Goal: Task Accomplishment & Management: Manage account settings

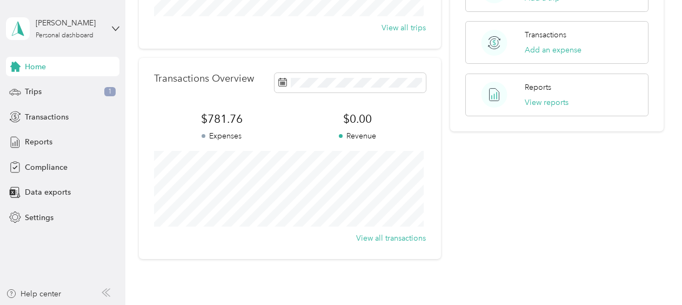
scroll to position [180, 0]
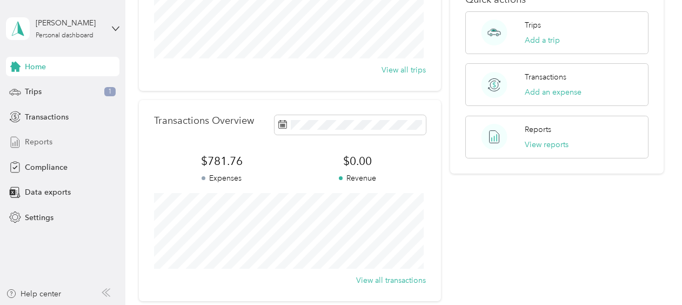
click at [48, 140] on span "Reports" at bounding box center [39, 141] width 28 height 11
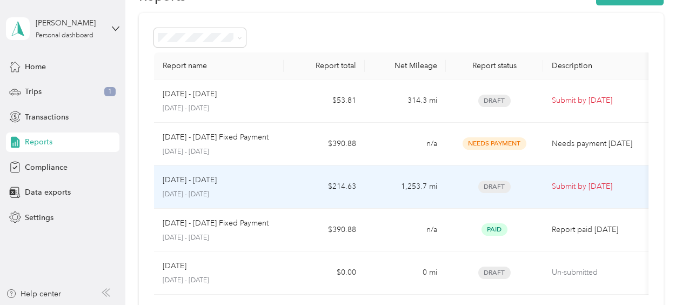
scroll to position [18, 0]
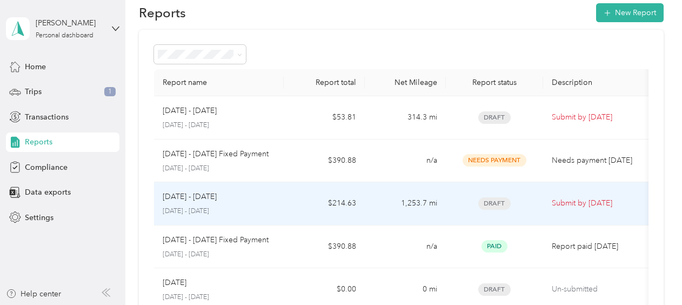
click at [285, 195] on td "$214.63" at bounding box center [324, 203] width 81 height 43
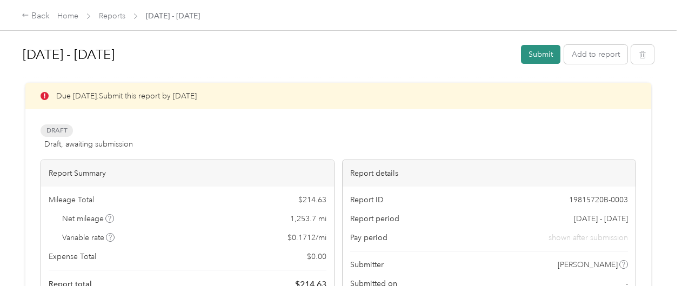
click at [529, 55] on button "Submit" at bounding box center [540, 54] width 39 height 19
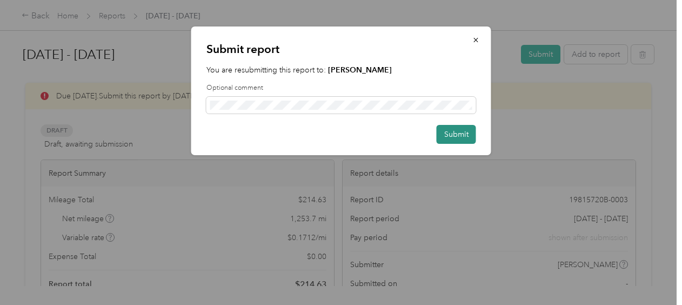
click at [459, 135] on button "Submit" at bounding box center [456, 134] width 39 height 19
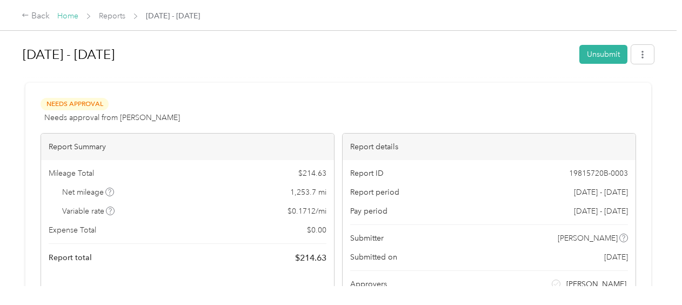
click at [70, 18] on link "Home" at bounding box center [67, 15] width 21 height 9
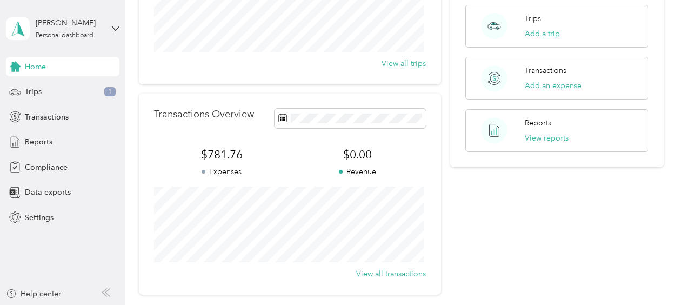
scroll to position [180, 0]
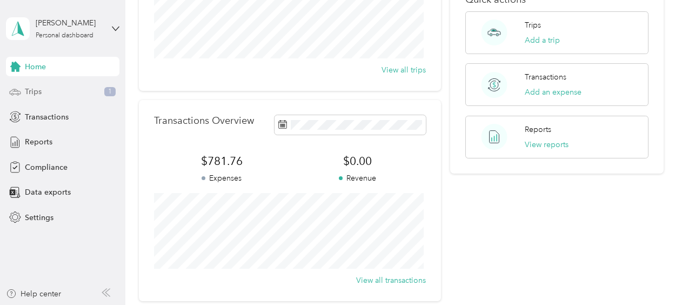
click at [53, 92] on div "Trips 1" at bounding box center [62, 91] width 113 height 19
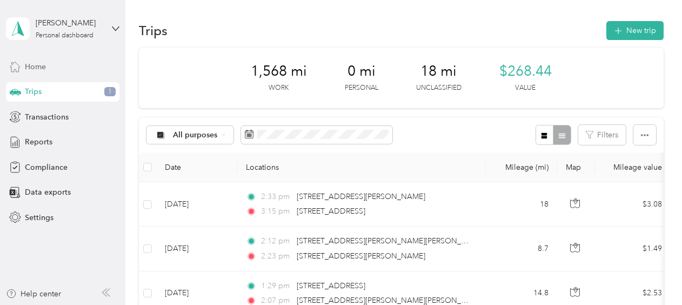
click at [39, 69] on span "Home" at bounding box center [35, 66] width 21 height 11
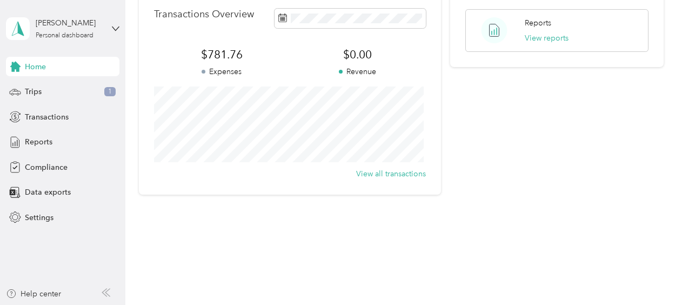
scroll to position [288, 0]
click at [50, 172] on span "Compliance" at bounding box center [46, 167] width 43 height 11
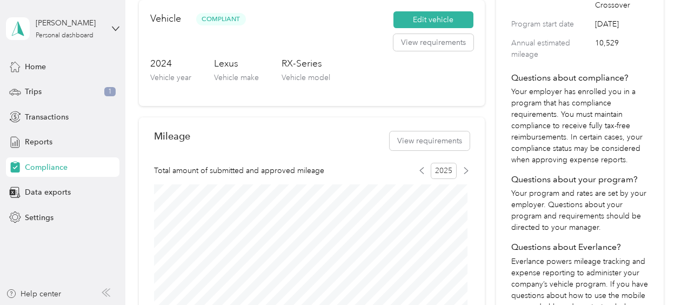
scroll to position [233, 0]
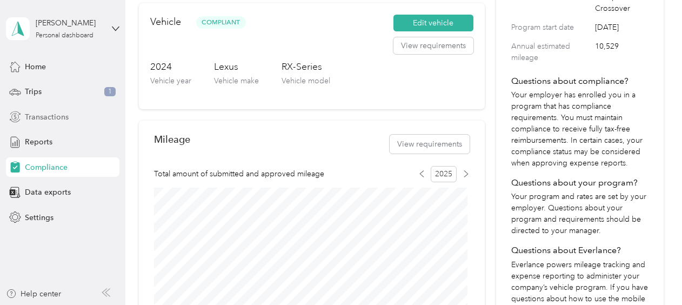
click at [51, 118] on span "Transactions" at bounding box center [47, 116] width 44 height 11
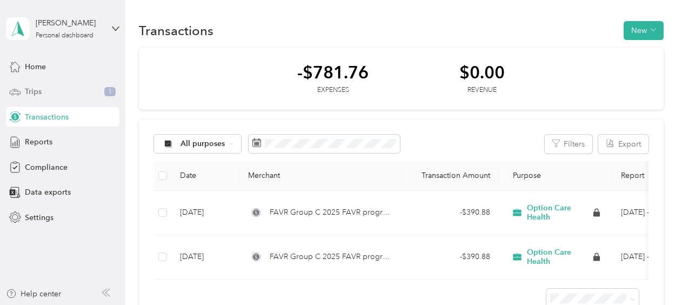
click at [65, 96] on div "Trips 1" at bounding box center [62, 91] width 113 height 19
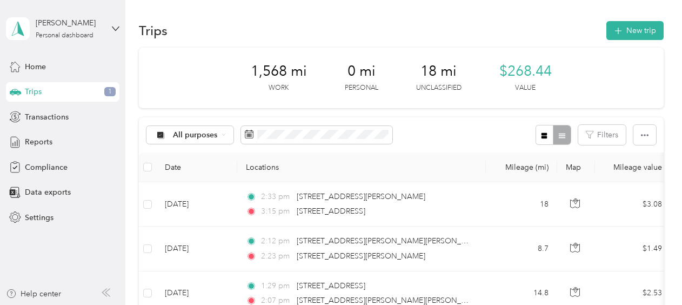
click at [73, 91] on div "Trips 1" at bounding box center [62, 91] width 113 height 19
click at [45, 144] on span "Reports" at bounding box center [39, 141] width 28 height 11
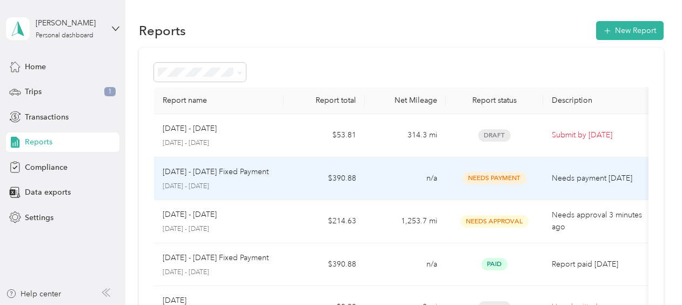
click at [236, 173] on p "[DATE] - [DATE] Fixed Payment" at bounding box center [216, 172] width 106 height 12
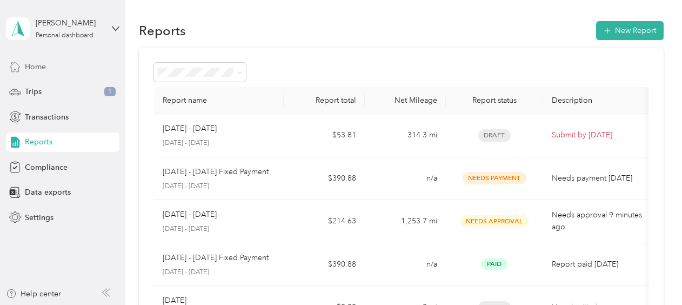
click at [71, 66] on div "Home" at bounding box center [62, 66] width 113 height 19
